Goal: Task Accomplishment & Management: Manage account settings

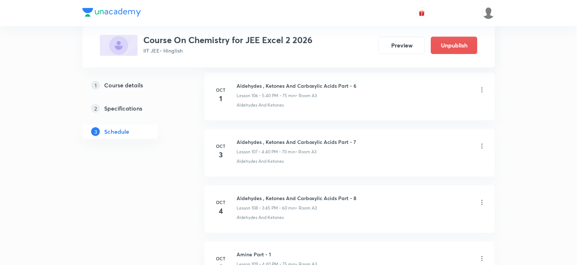
scroll to position [6729, 0]
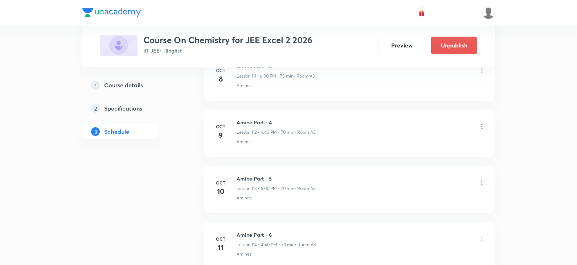
scroll to position [6620, 0]
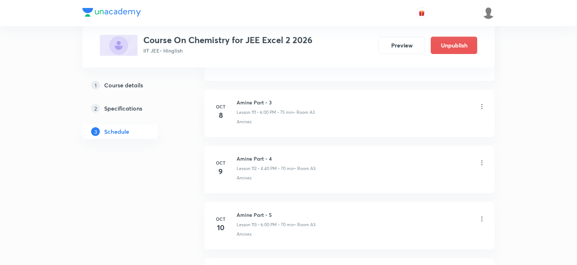
click at [482, 108] on icon at bounding box center [481, 106] width 7 height 7
click at [418, 137] on p "Delete" at bounding box center [418, 139] width 15 height 8
click at [403, 253] on button "Delete" at bounding box center [393, 249] width 64 height 17
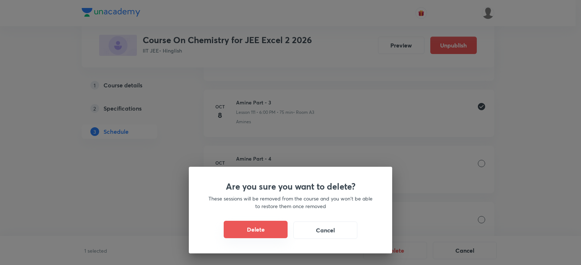
click at [267, 237] on button "Delete" at bounding box center [256, 229] width 64 height 17
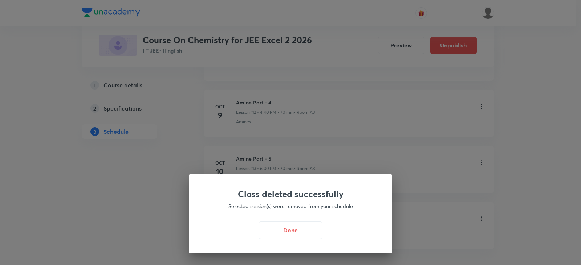
click at [291, 234] on button "Done" at bounding box center [290, 230] width 64 height 17
